Goal: Find specific page/section: Find specific page/section

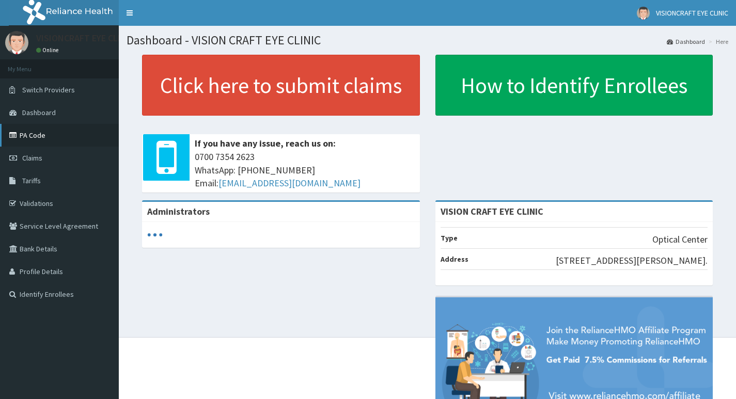
click at [33, 133] on link "PA Code" at bounding box center [59, 135] width 119 height 23
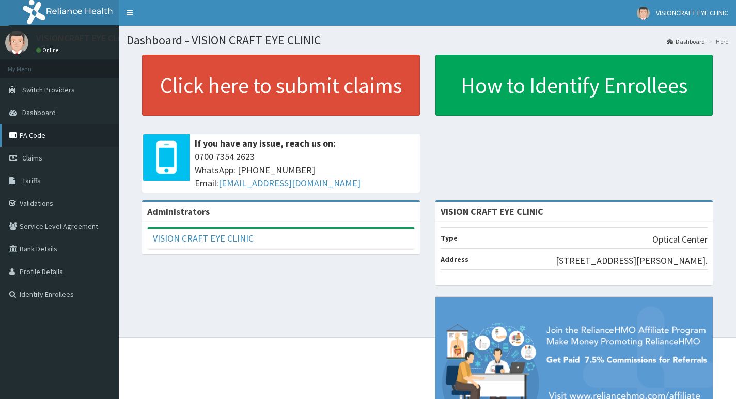
click at [33, 144] on link "PA Code" at bounding box center [59, 135] width 119 height 23
